Goal: Communication & Community: Answer question/provide support

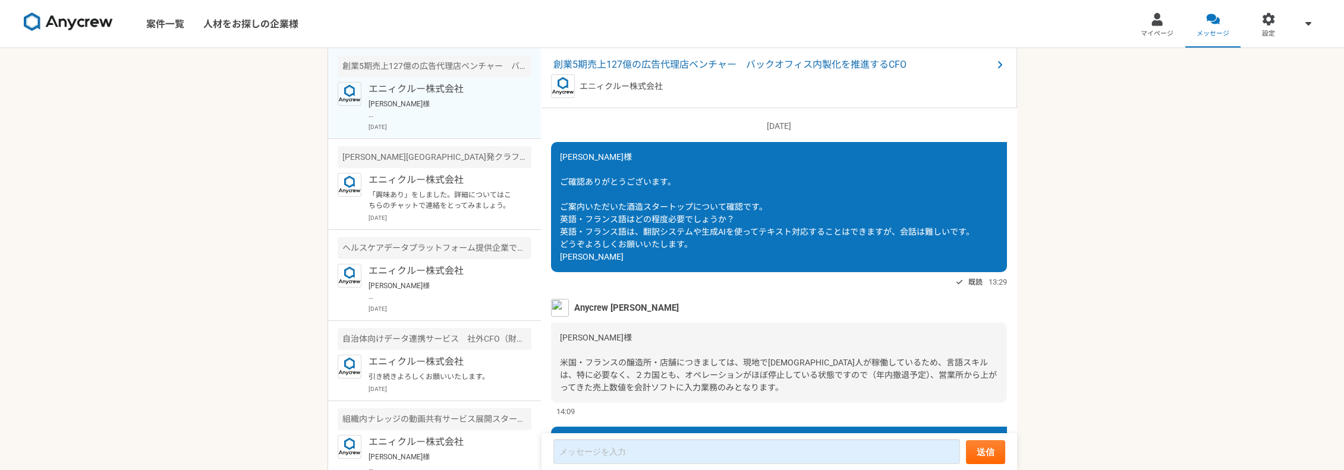
scroll to position [1526, 0]
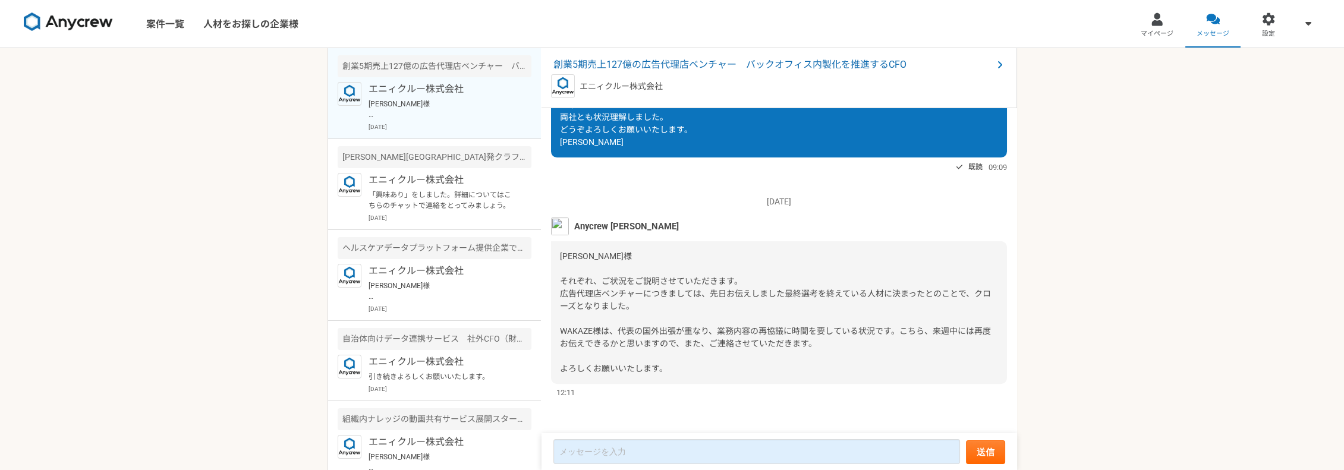
click at [580, 399] on div "[DATE] [PERSON_NAME]様 ご確認ありがとうございます。 ご案内いただいた酒造スタートップについて確認です。 英語・フランス語はどの程度必要で…" at bounding box center [780, 271] width 476 height 326
click at [581, 445] on textarea at bounding box center [756, 451] width 407 height 25
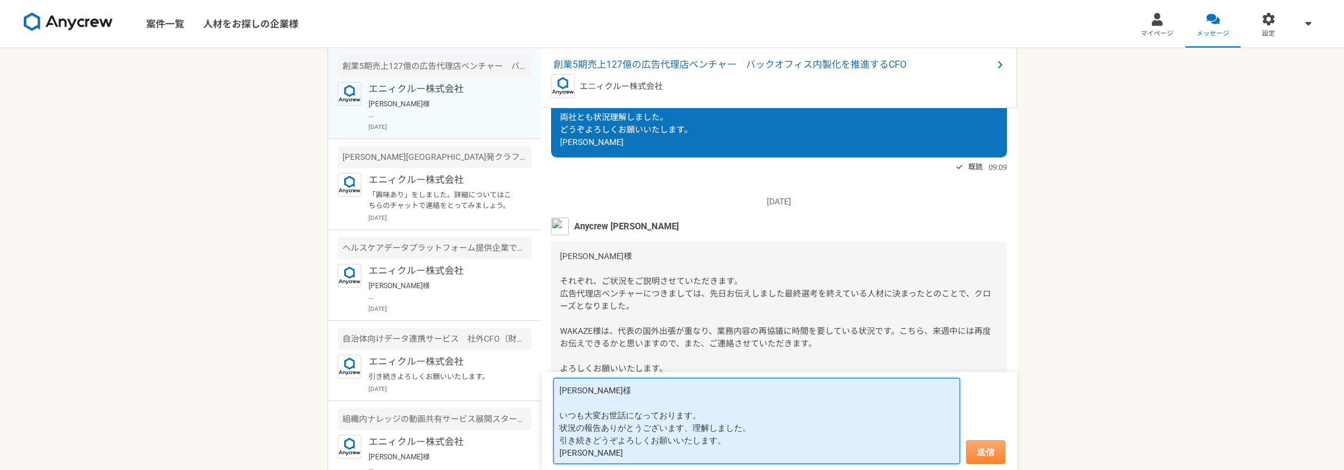
type textarea "[PERSON_NAME]様 いつも大変お世話になっております。 状況の報告ありがとうございます、理解しました。 引き続きどうぞよろしくお願いいたします。 […"
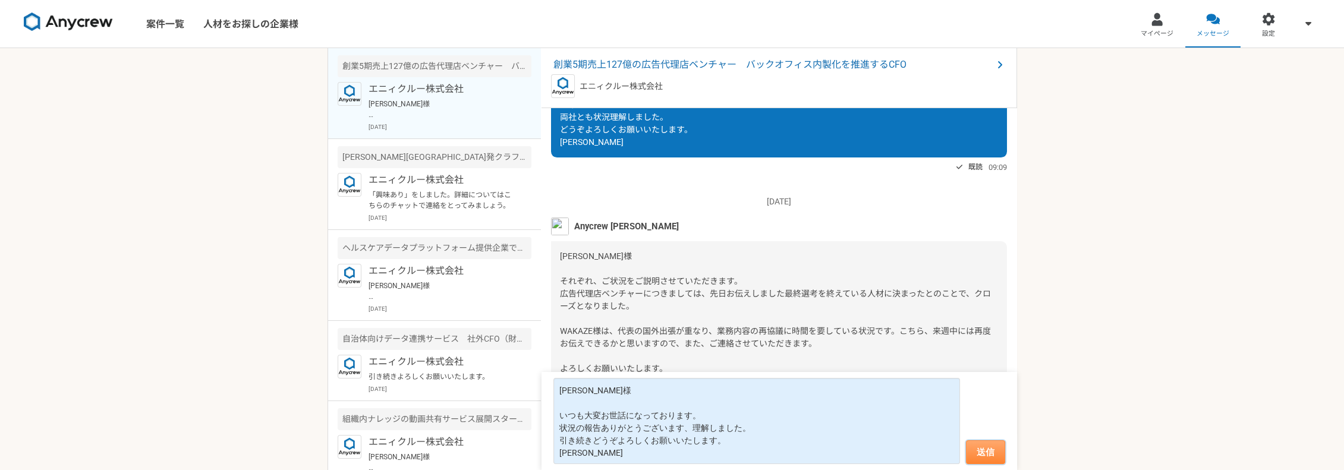
click at [978, 455] on button "送信" at bounding box center [985, 452] width 39 height 24
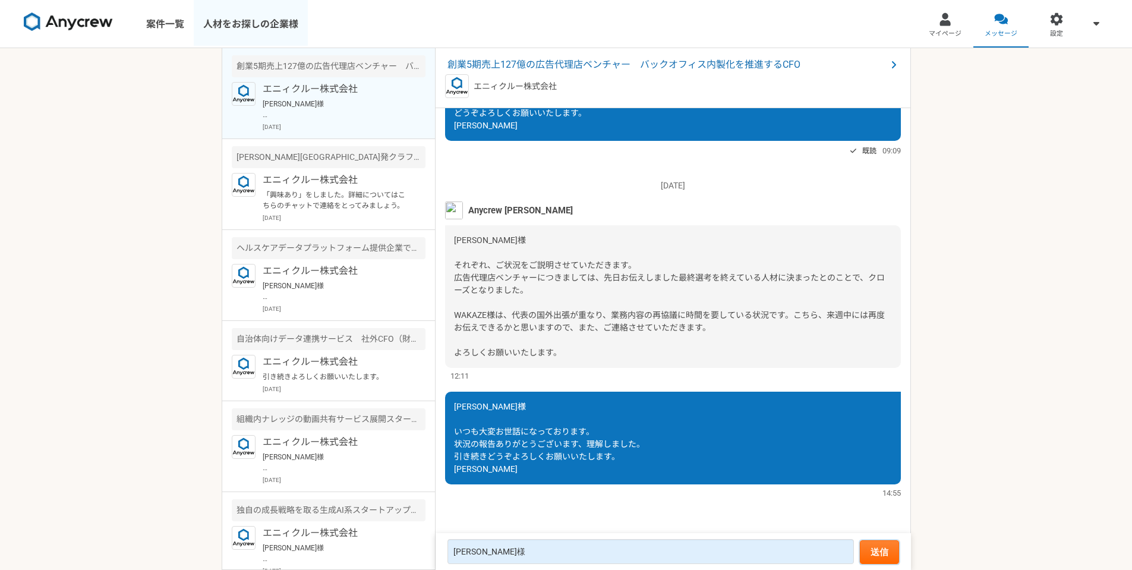
scroll to position [1386, 0]
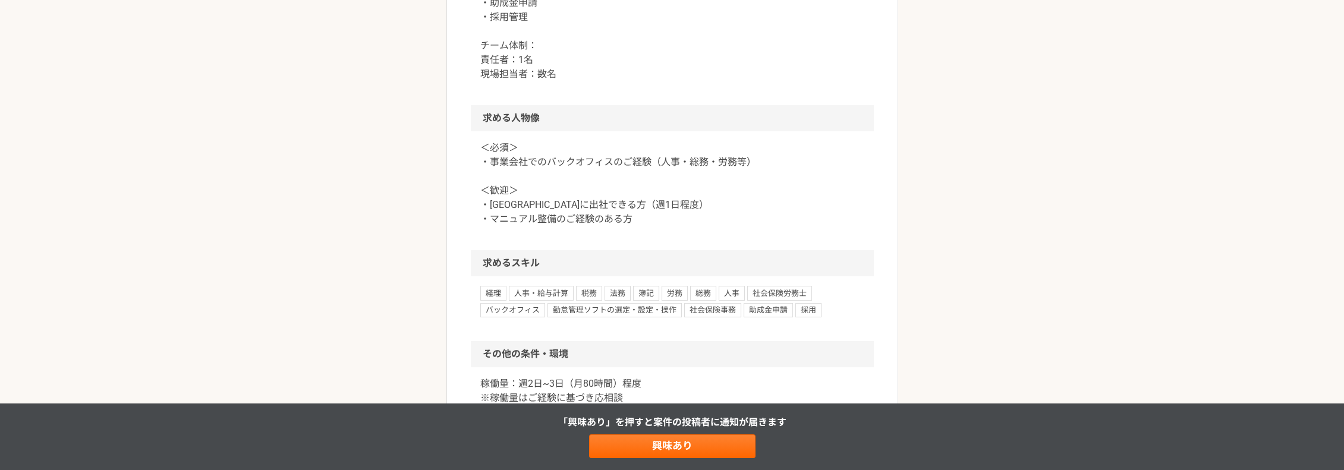
scroll to position [713, 0]
